Goal: Task Accomplishment & Management: Complete application form

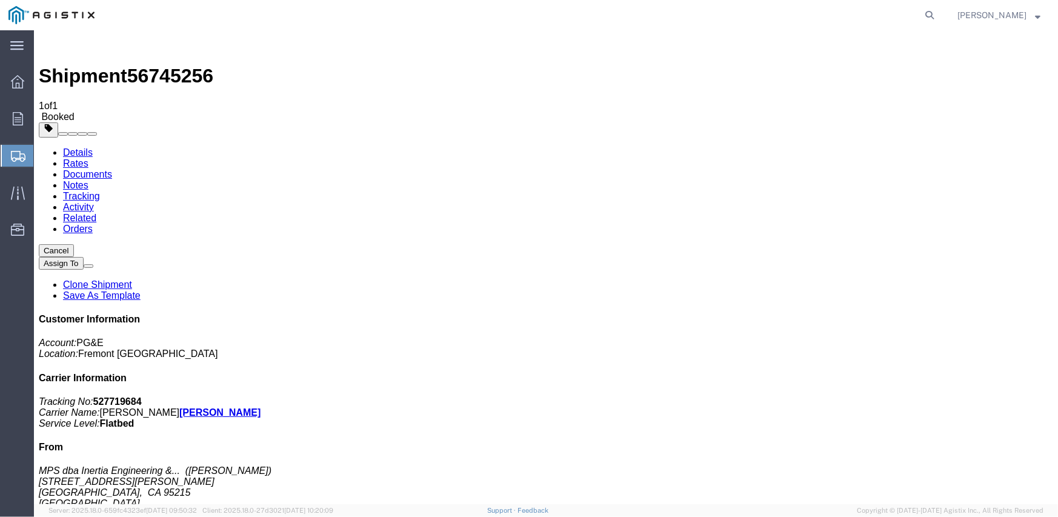
click at [111, 168] on link "Documents" at bounding box center [86, 173] width 49 height 10
click at [12, 82] on icon at bounding box center [17, 81] width 13 height 13
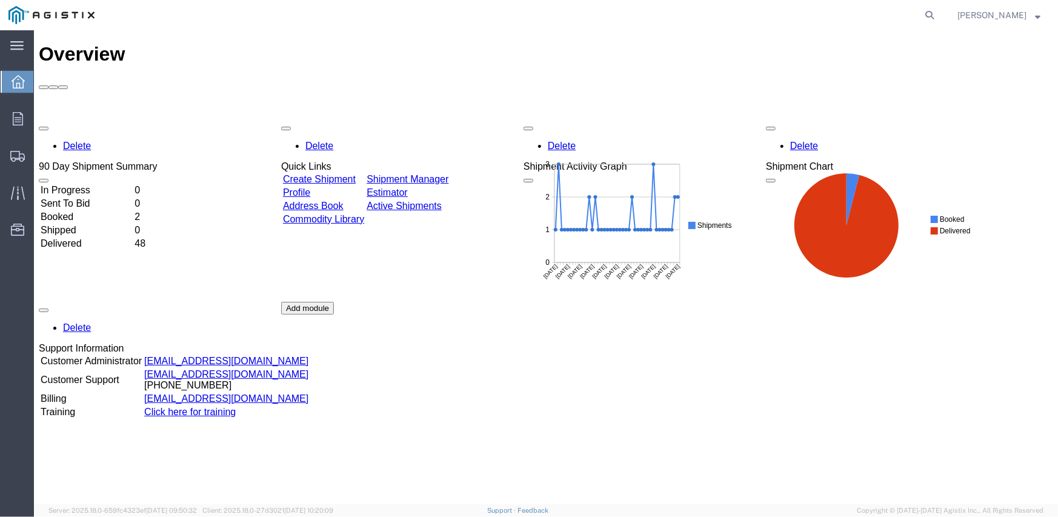
click at [352, 119] on div "Delete 90 Day Shipment Summary In Progress 0 Sent To Bid 0 Booked 2 Shipped 0 D…" at bounding box center [545, 300] width 1014 height 363
click at [364, 186] on td "Profile" at bounding box center [323, 192] width 82 height 12
click at [355, 173] on link "Create Shipment" at bounding box center [318, 178] width 73 height 10
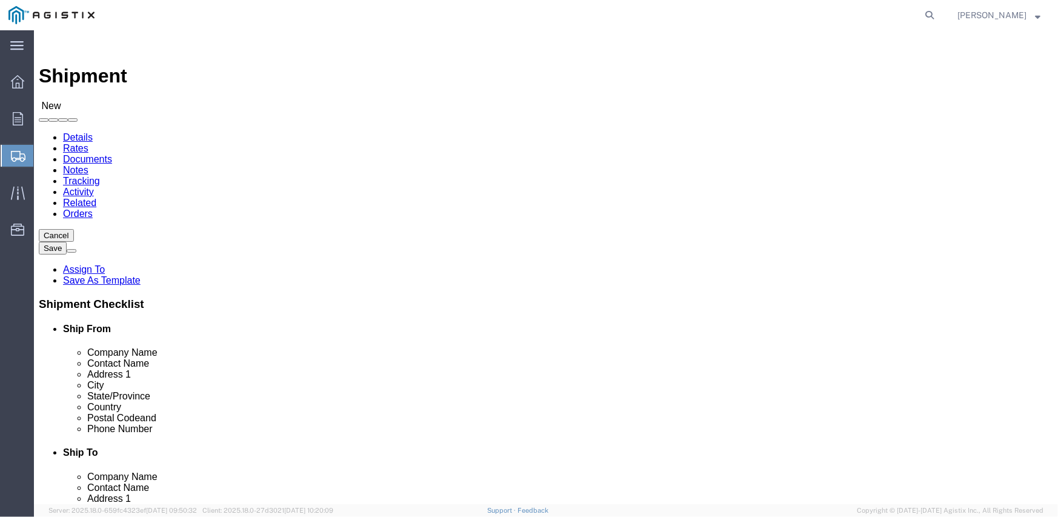
click select "Select Inertia Engineering & Machine Works Inc PG&E"
select select "9596"
click select "Select Inertia Engineering & Machine Works Inc PG&E"
select select "PURCHORD"
select select
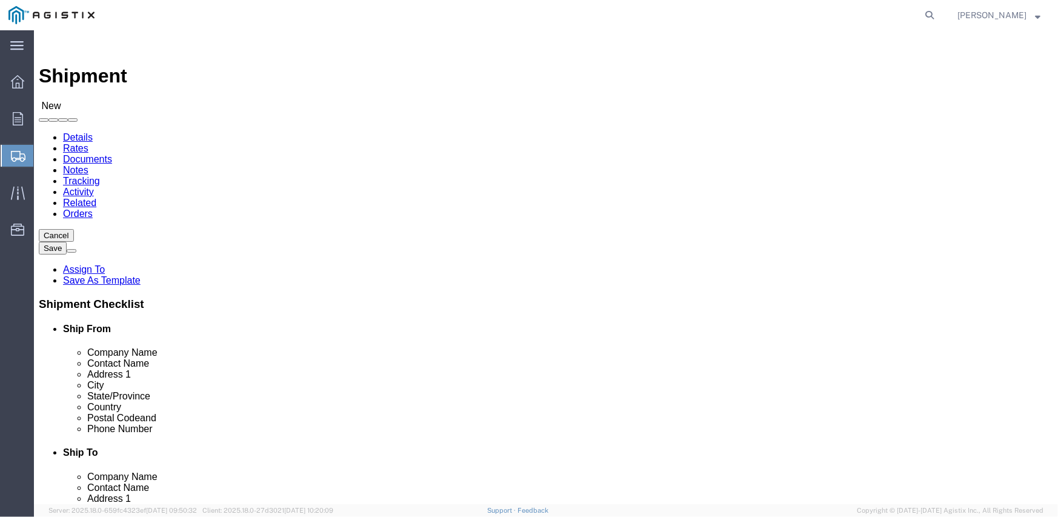
select select
click select "Select All Others [GEOGRAPHIC_DATA] [GEOGRAPHIC_DATA] [GEOGRAPHIC_DATA] [GEOGRA…"
select select "19740"
click select "Select All Others [GEOGRAPHIC_DATA] [GEOGRAPHIC_DATA] [GEOGRAPHIC_DATA] [GEOGRA…"
